Goal: Complete application form

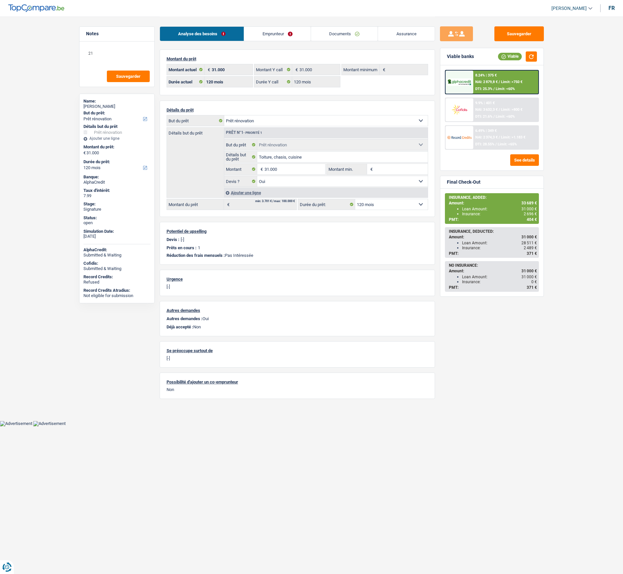
select select "renovation"
select select "120"
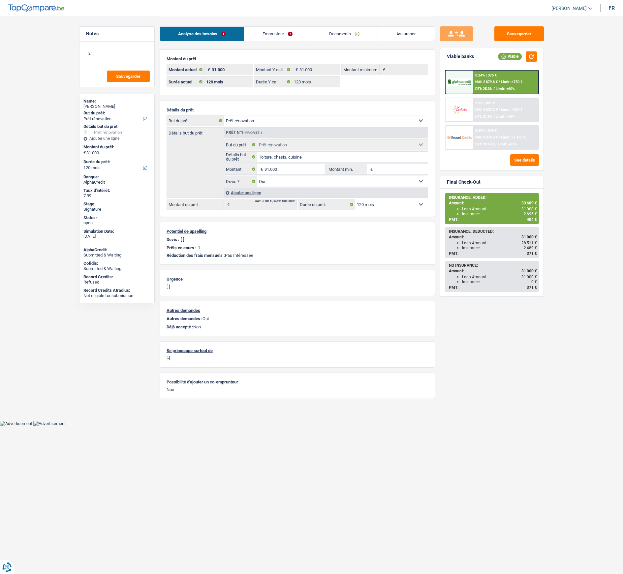
select select "renovation"
select select "yes"
select select "120"
click at [409, 35] on link "Assurance" at bounding box center [406, 34] width 57 height 14
